Goal: Transaction & Acquisition: Purchase product/service

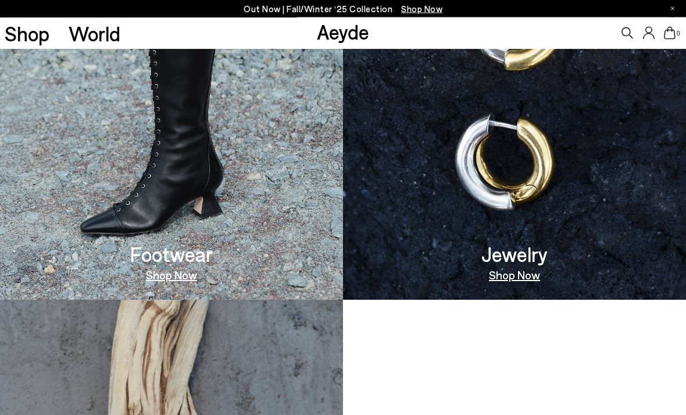
scroll to position [718, 0]
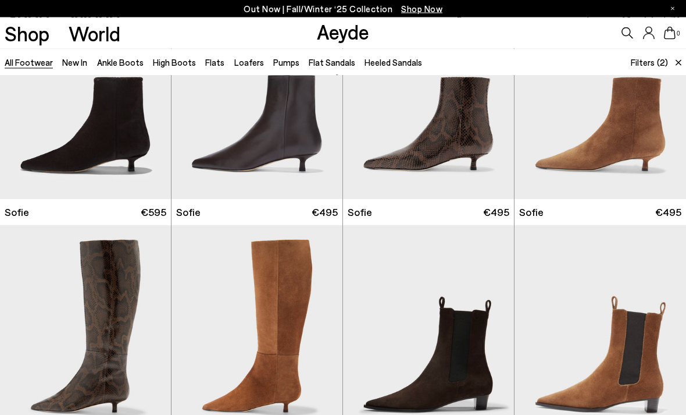
scroll to position [1299, 0]
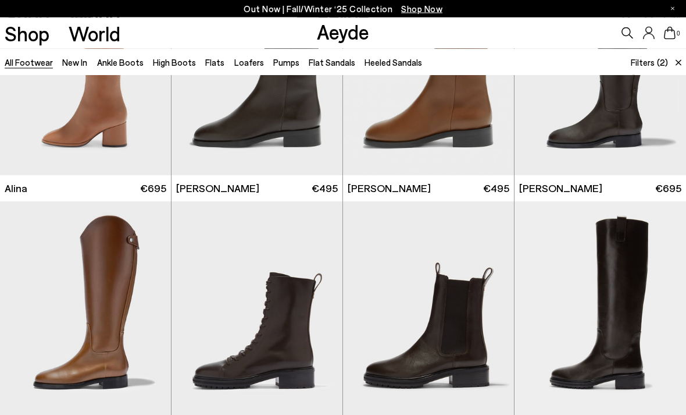
scroll to position [2287, 0]
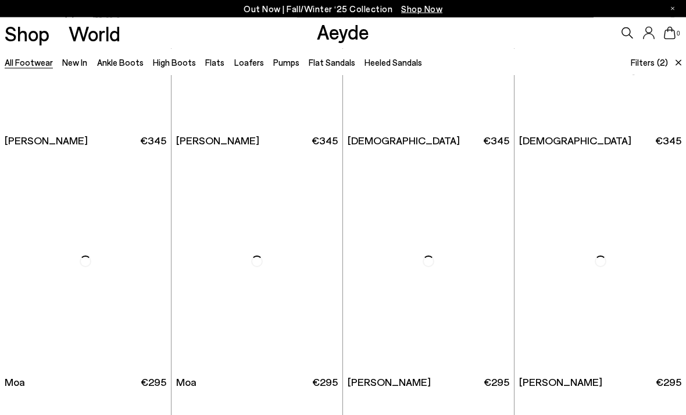
scroll to position [4507, 0]
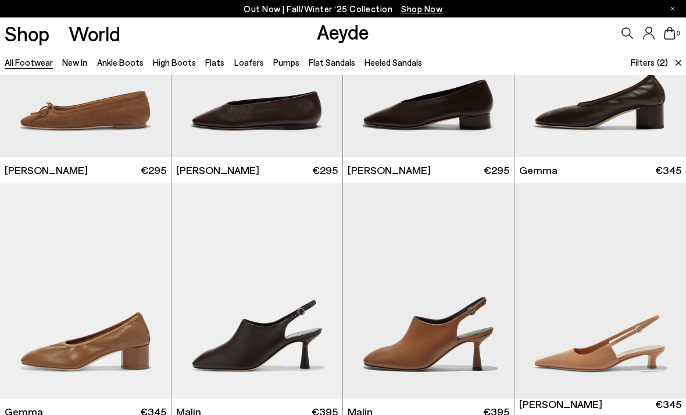
scroll to position [4959, 0]
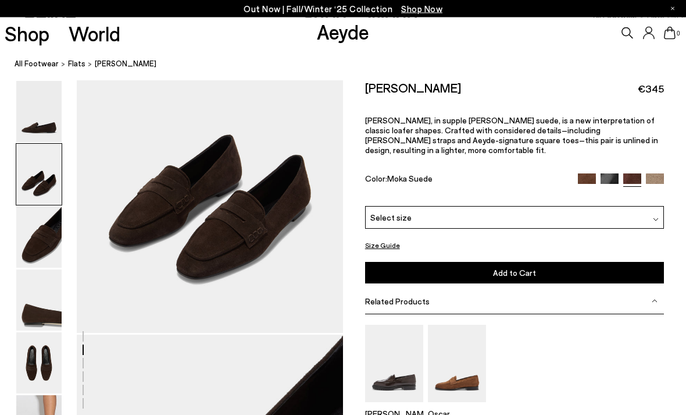
scroll to position [431, 0]
